Goal: Complete application form

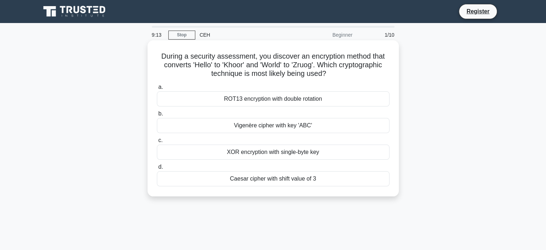
click at [286, 181] on div "Caesar cipher with shift value of 3" at bounding box center [273, 178] width 233 height 15
click at [157, 169] on input "d. Caesar cipher with shift value of 3" at bounding box center [157, 167] width 0 height 5
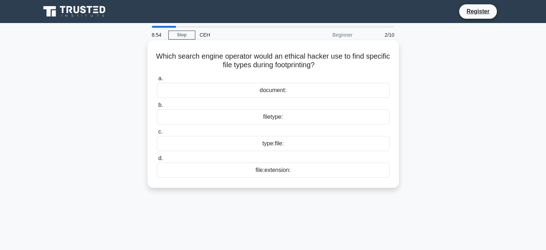
click at [290, 145] on div "type:file:" at bounding box center [273, 143] width 233 height 15
click at [157, 134] on input "c. type:file:" at bounding box center [157, 131] width 0 height 5
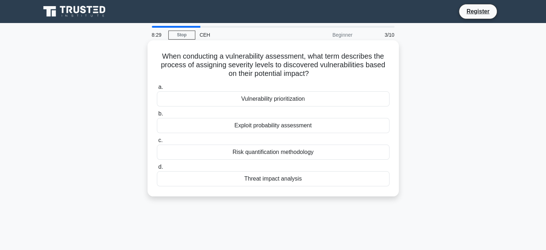
click at [321, 99] on div "Vulnerability prioritization" at bounding box center [273, 98] width 233 height 15
click at [157, 89] on input "a. Vulnerability prioritization" at bounding box center [157, 87] width 0 height 5
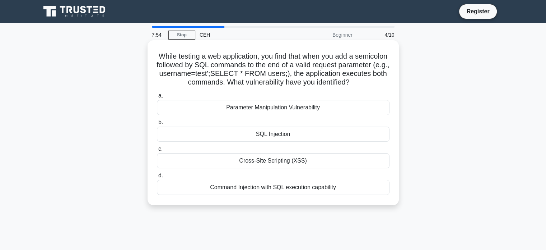
click at [292, 135] on div "SQL Injection" at bounding box center [273, 133] width 233 height 15
click at [157, 125] on input "b. SQL Injection" at bounding box center [157, 122] width 0 height 5
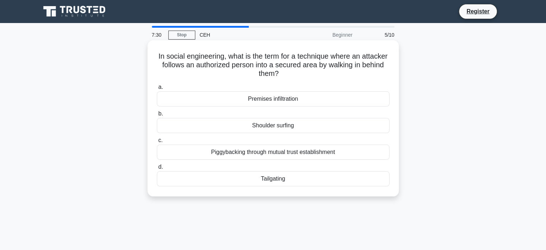
click at [285, 182] on div "Tailgating" at bounding box center [273, 178] width 233 height 15
click at [157, 169] on input "d. Tailgating" at bounding box center [157, 167] width 0 height 5
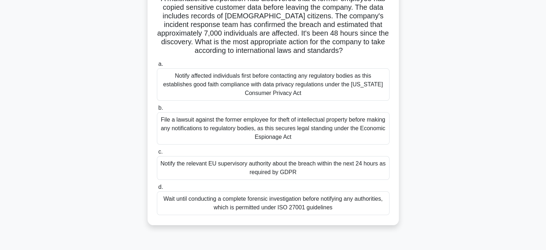
scroll to position [60, 0]
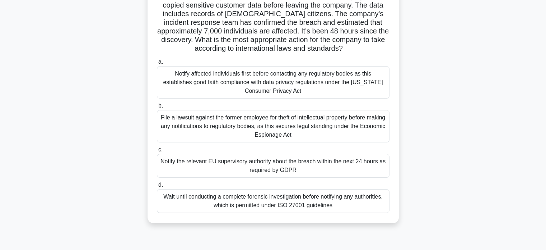
click at [259, 205] on div "Wait until conducting a complete forensic investigation before notifying any au…" at bounding box center [273, 201] width 233 height 24
click at [157, 187] on input "d. Wait until conducting a complete forensic investigation before notifying any…" at bounding box center [157, 184] width 0 height 5
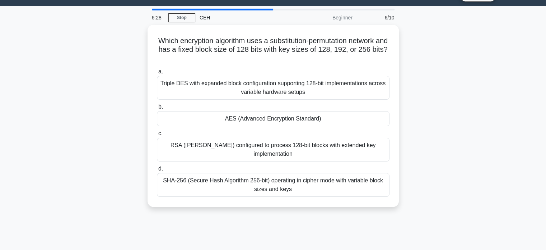
scroll to position [17, 0]
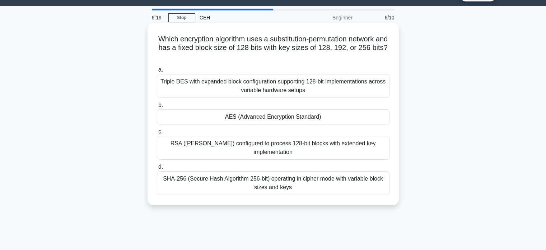
click at [274, 116] on div "AES (Advanced Encryption Standard)" at bounding box center [273, 116] width 233 height 15
click at [157, 107] on input "b. AES (Advanced Encryption Standard)" at bounding box center [157, 105] width 0 height 5
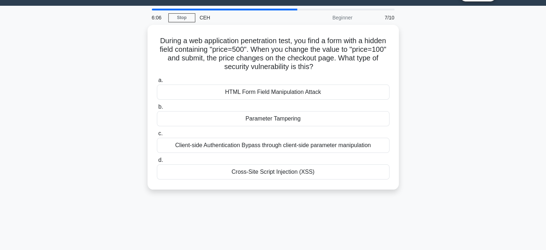
scroll to position [0, 0]
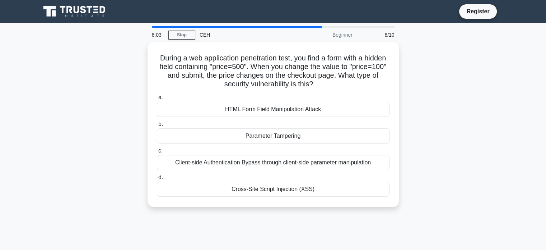
click at [427, 143] on div "During a web application penetration test, you find a form with a hidden field …" at bounding box center [273, 128] width 474 height 173
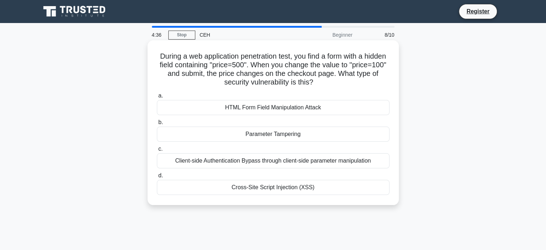
click at [341, 161] on div "Client-side Authentication Bypass through client-side parameter manipulation" at bounding box center [273, 160] width 233 height 15
click at [157, 151] on input "c. Client-side Authentication Bypass through client-side parameter manipulation" at bounding box center [157, 149] width 0 height 5
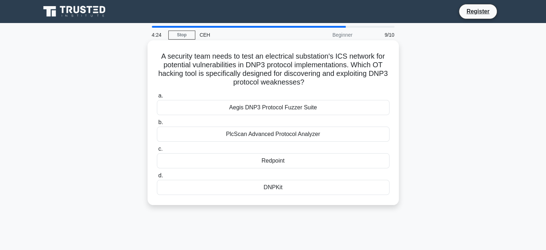
click at [295, 188] on div "DNPKit" at bounding box center [273, 187] width 233 height 15
click at [157, 178] on input "d. DNPKit" at bounding box center [157, 175] width 0 height 5
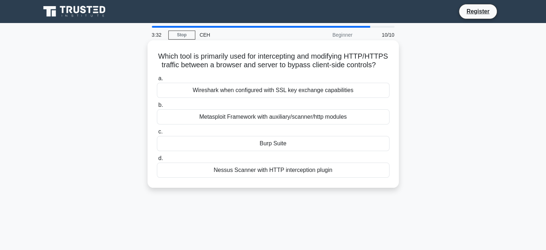
click at [278, 151] on div "Burp Suite" at bounding box center [273, 143] width 233 height 15
click at [157, 134] on input "c. Burp Suite" at bounding box center [157, 131] width 0 height 5
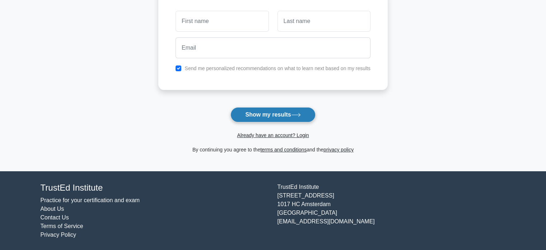
click at [267, 113] on button "Show my results" at bounding box center [273, 114] width 85 height 15
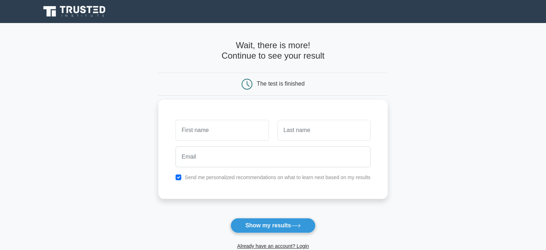
click at [223, 119] on div at bounding box center [222, 130] width 102 height 27
click at [213, 138] on input "text" at bounding box center [222, 130] width 93 height 21
type input "Umer"
click at [303, 135] on input "text" at bounding box center [324, 130] width 93 height 21
type input "[PERSON_NAME]"
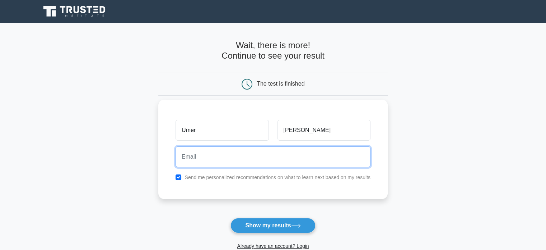
click at [273, 153] on input "email" at bounding box center [273, 156] width 195 height 21
type input "[EMAIL_ADDRESS][DOMAIN_NAME]"
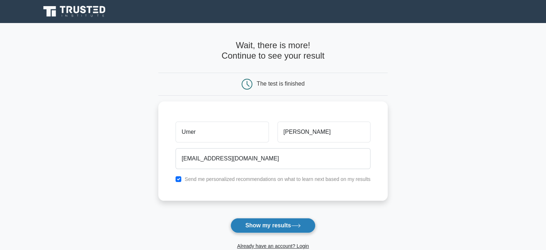
click at [264, 221] on button "Show my results" at bounding box center [273, 225] width 85 height 15
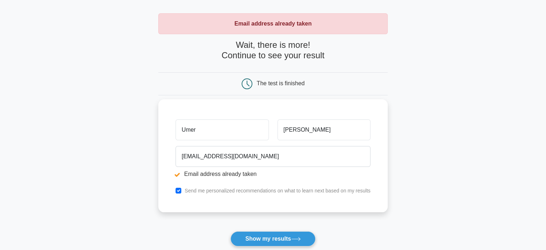
scroll to position [26, 0]
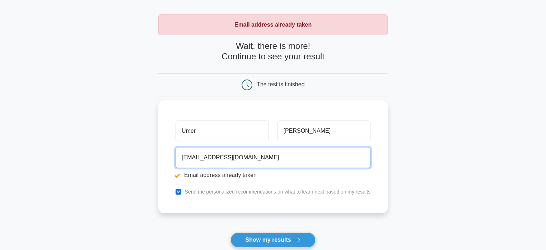
click at [240, 159] on input "[EMAIL_ADDRESS][DOMAIN_NAME]" at bounding box center [273, 157] width 195 height 21
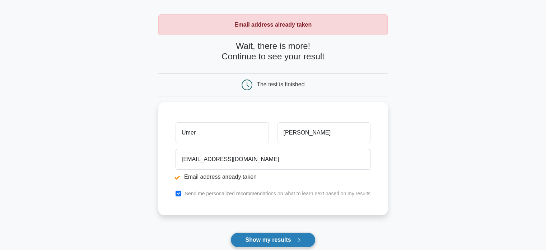
click at [255, 239] on button "Show my results" at bounding box center [273, 239] width 85 height 15
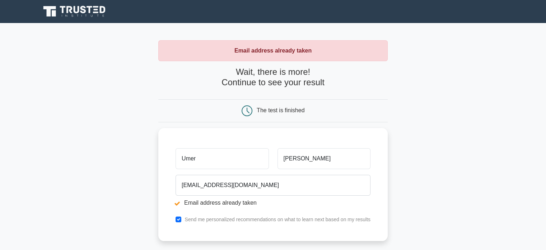
click at [230, 156] on input "Umer" at bounding box center [222, 158] width 93 height 21
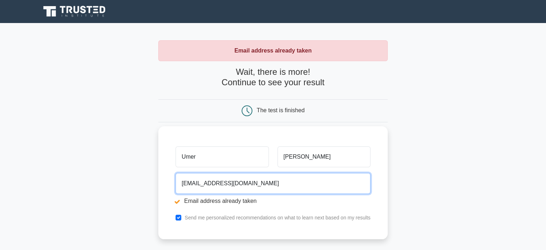
click at [241, 187] on input "[EMAIL_ADDRESS][DOMAIN_NAME]" at bounding box center [273, 183] width 195 height 21
drag, startPoint x: 241, startPoint y: 187, endPoint x: 300, endPoint y: 15, distance: 181.4
click at [300, 15] on body "Register Email address already taken Umer" at bounding box center [273, 200] width 546 height 401
type input "u"
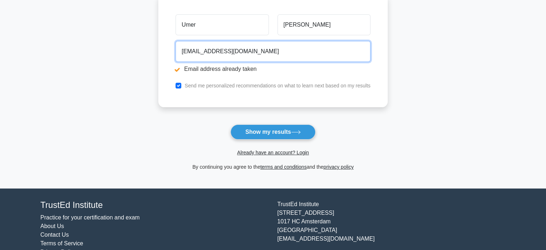
scroll to position [151, 0]
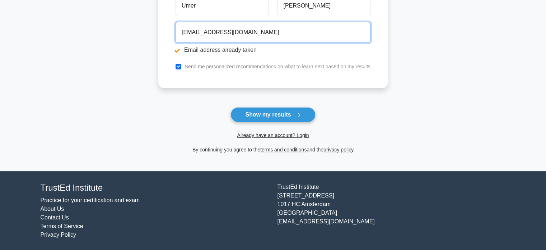
type input "umer58699@gmail.com"
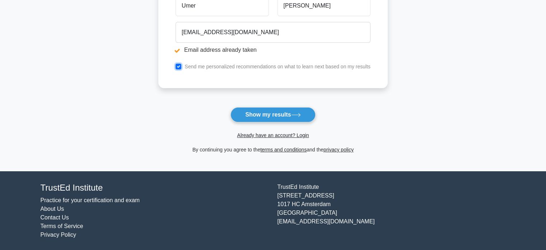
click at [180, 65] on input "checkbox" at bounding box center [179, 67] width 6 height 6
click at [176, 67] on div "Send me personalized recommendations on what to learn next based on my results" at bounding box center [273, 66] width 204 height 9
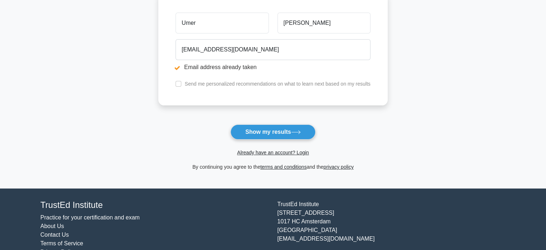
scroll to position [130, 0]
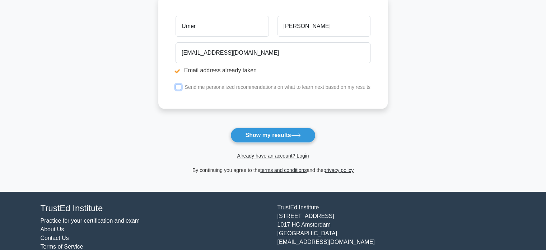
click at [180, 86] on input "checkbox" at bounding box center [179, 87] width 6 height 6
checkbox input "true"
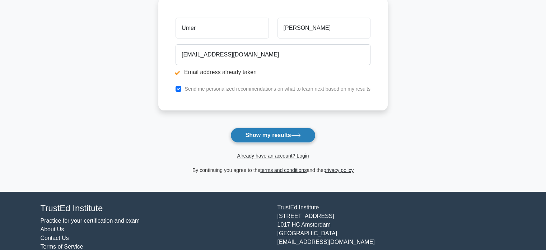
click at [248, 135] on button "Show my results" at bounding box center [273, 135] width 85 height 15
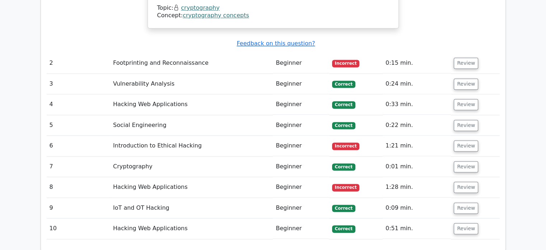
scroll to position [986, 0]
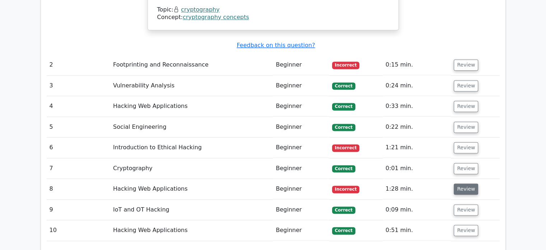
click at [461, 183] on button "Review" at bounding box center [466, 188] width 24 height 11
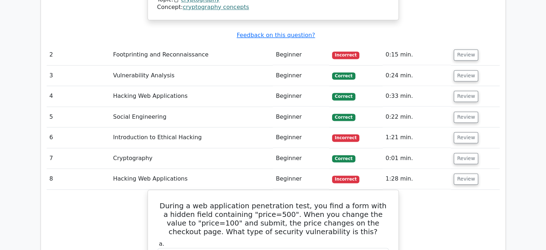
scroll to position [996, 0]
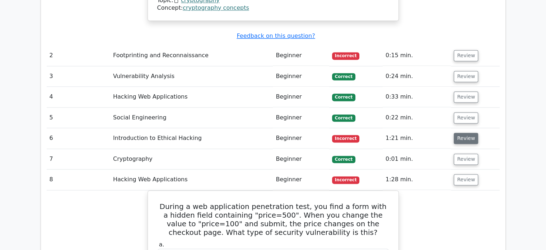
click at [465, 133] on button "Review" at bounding box center [466, 138] width 24 height 11
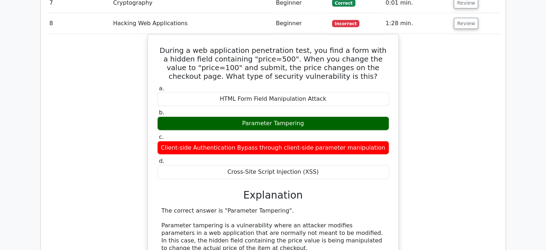
scroll to position [1624, 0]
